Goal: Information Seeking & Learning: Learn about a topic

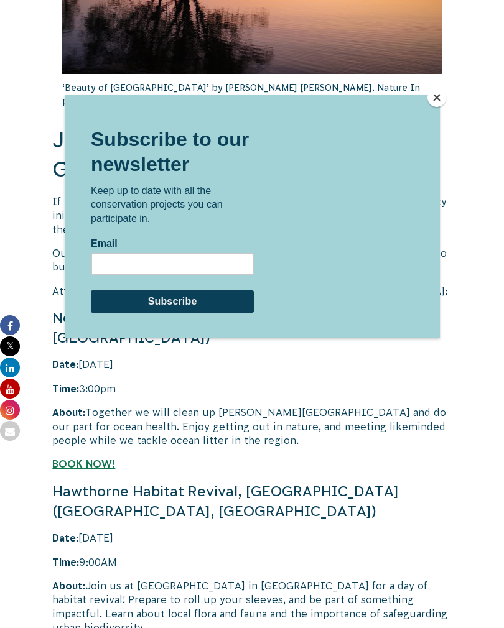
scroll to position [2178, 0]
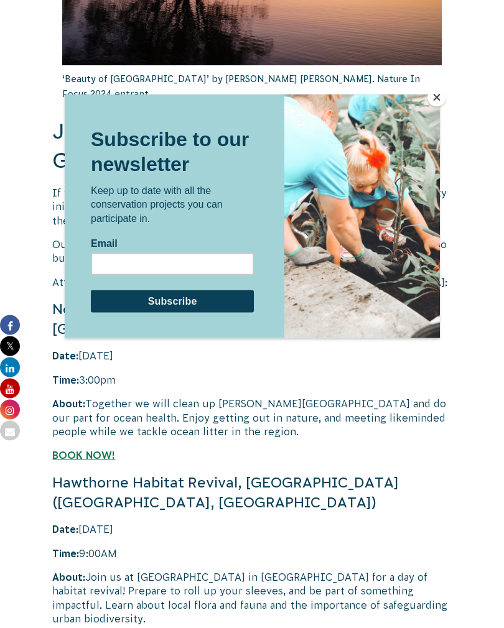
click at [434, 104] on button "Close" at bounding box center [436, 97] width 19 height 19
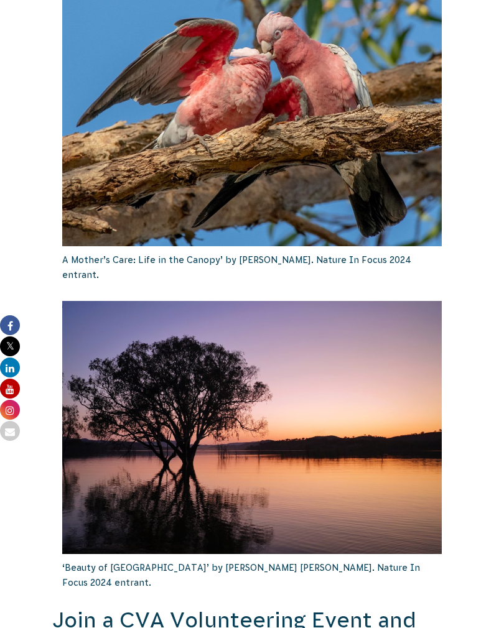
scroll to position [1645, 0]
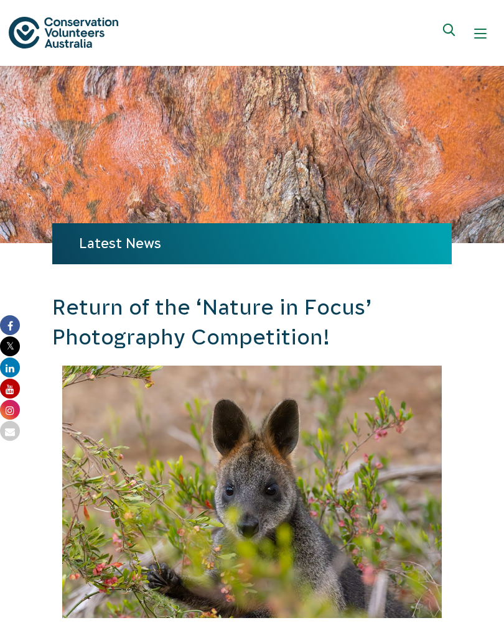
click at [478, 37] on span "Show mobile navigation menu" at bounding box center [480, 37] width 12 height 1
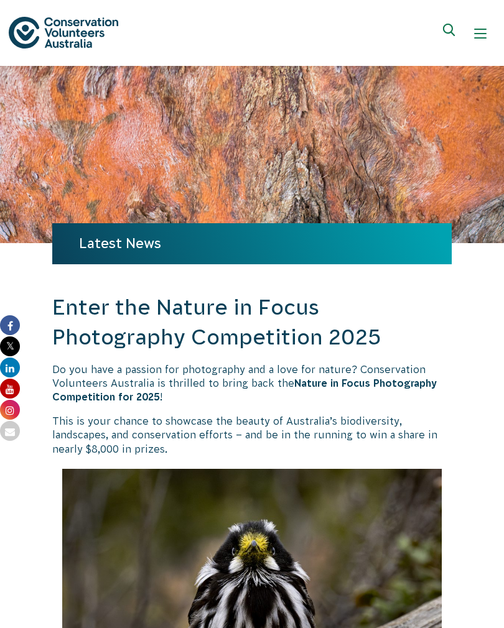
click at [479, 30] on div "Show mobile navigation menu" at bounding box center [480, 33] width 12 height 12
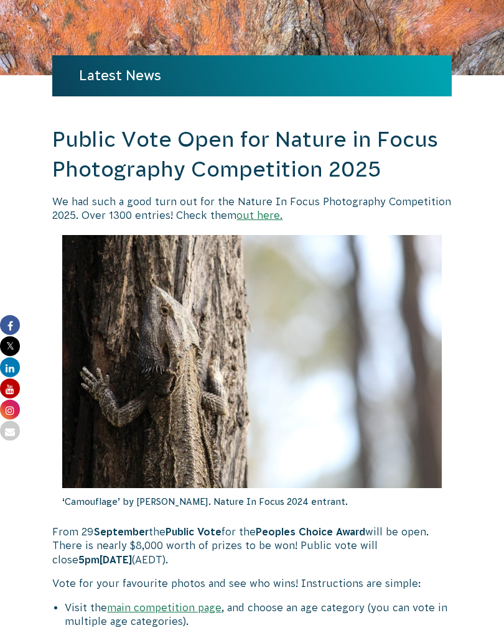
scroll to position [170, 0]
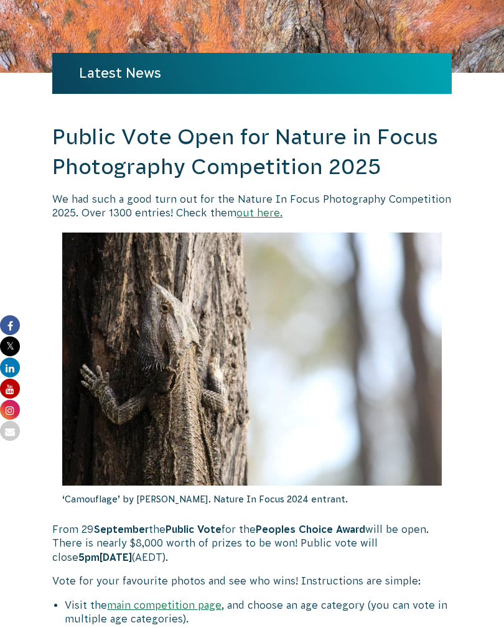
click at [259, 215] on link "out here." at bounding box center [259, 212] width 46 height 11
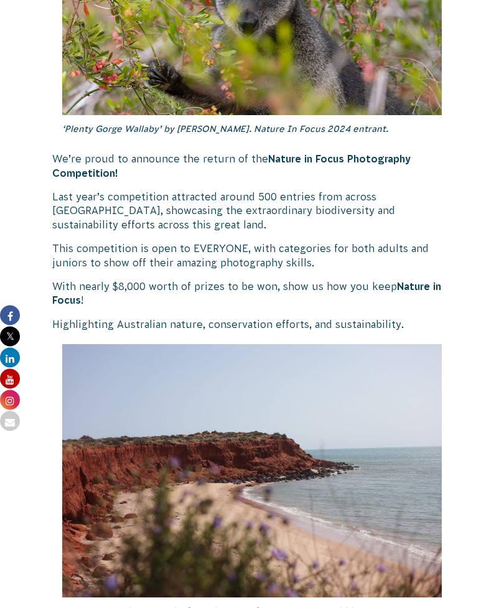
scroll to position [503, 0]
click at [350, 156] on strong "Nature in Focus Photography Competition!" at bounding box center [231, 165] width 358 height 25
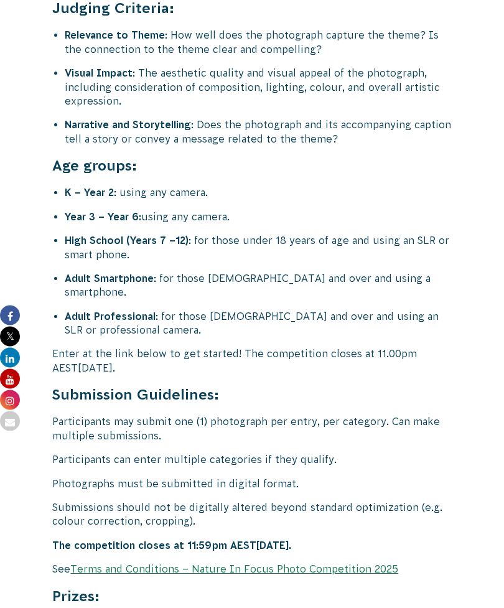
scroll to position [4602, 0]
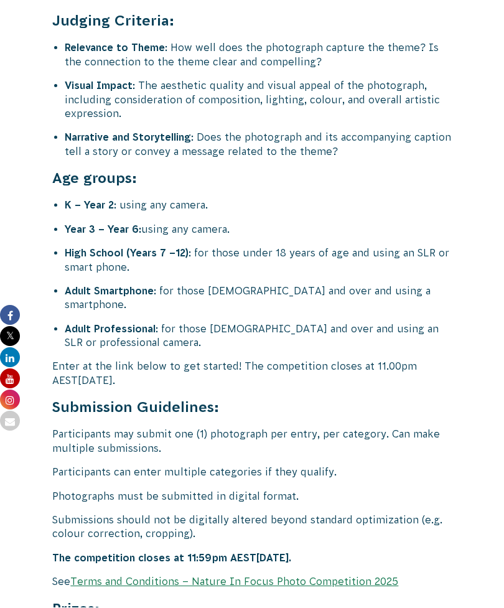
click at [256, 576] on link "Terms and Conditions – Nature In Focus Photo Competition 2025" at bounding box center [234, 581] width 328 height 11
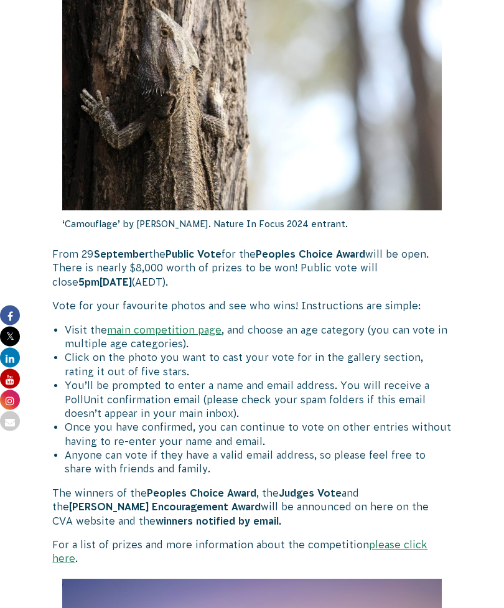
scroll to position [447, 0]
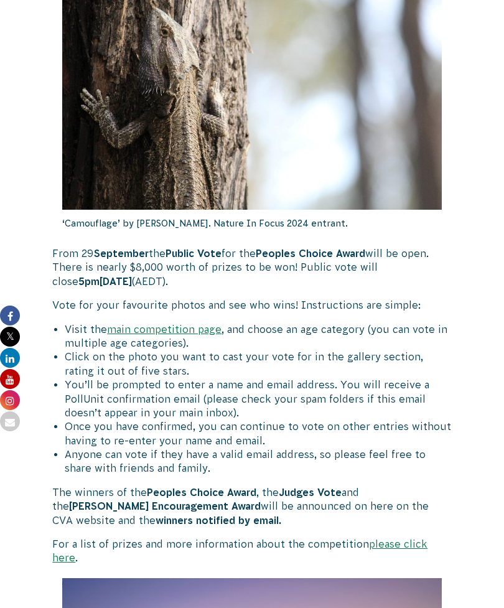
click at [177, 325] on link "main competition page" at bounding box center [164, 329] width 114 height 11
